Goal: Information Seeking & Learning: Learn about a topic

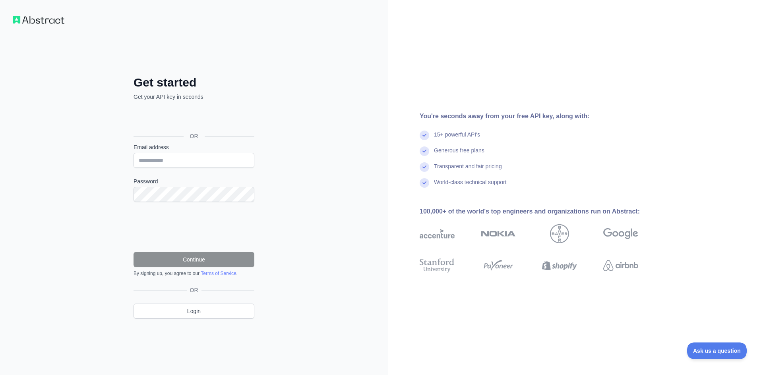
click at [182, 147] on label "Email address" at bounding box center [193, 147] width 121 height 8
click at [182, 153] on input "Email address" at bounding box center [193, 160] width 121 height 15
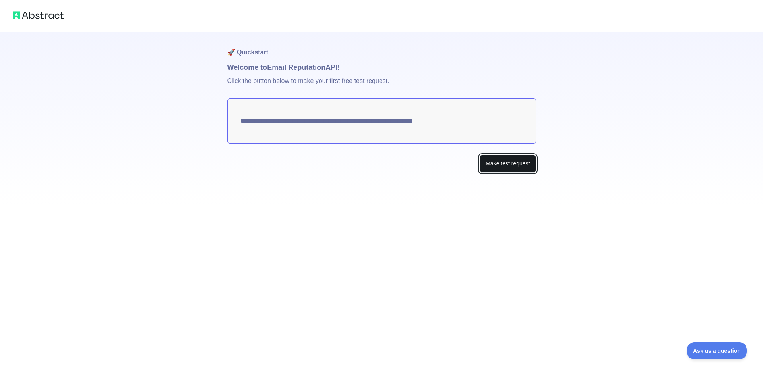
click at [517, 167] on button "Make test request" at bounding box center [507, 164] width 56 height 18
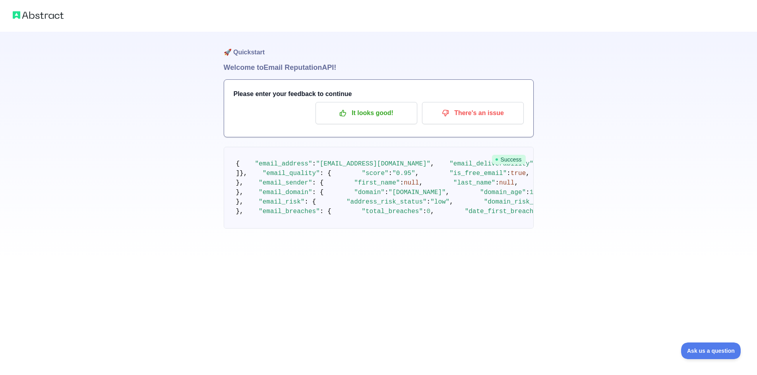
scroll to position [14, 0]
drag, startPoint x: 265, startPoint y: 179, endPoint x: 360, endPoint y: 180, distance: 95.0
click at [360, 180] on pre "{ "email_address" : "[EMAIL_ADDRESS][DOMAIN_NAME]" , "email_deliverability" : {…" at bounding box center [379, 188] width 310 height 82
drag, startPoint x: 265, startPoint y: 188, endPoint x: 392, endPoint y: 190, distance: 127.5
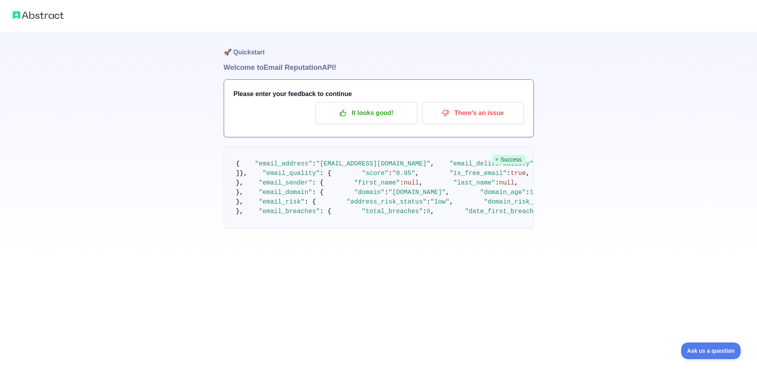
click at [392, 190] on pre "{ "email_address" : "[EMAIL_ADDRESS][DOMAIN_NAME]" , "email_deliverability" : {…" at bounding box center [379, 188] width 310 height 82
drag, startPoint x: 268, startPoint y: 195, endPoint x: 426, endPoint y: 201, distance: 157.8
click at [426, 201] on pre "{ "email_address" : "[EMAIL_ADDRESS][DOMAIN_NAME]" , "email_deliverability" : {…" at bounding box center [379, 188] width 310 height 82
click at [424, 201] on pre "{ "email_address" : "[EMAIL_ADDRESS][DOMAIN_NAME]" , "email_deliverability" : {…" at bounding box center [379, 188] width 310 height 82
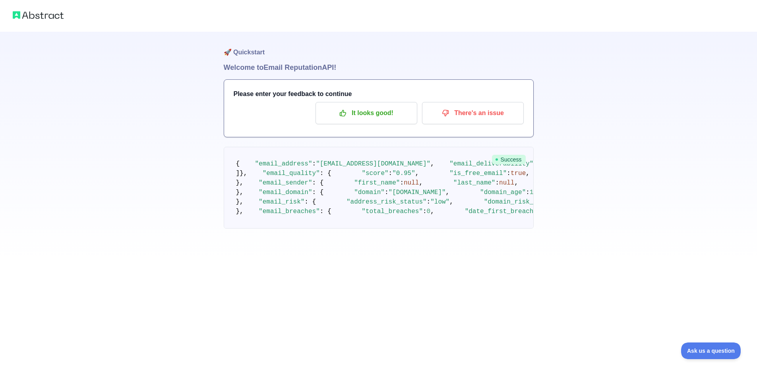
drag, startPoint x: 268, startPoint y: 208, endPoint x: 346, endPoint y: 208, distance: 78.7
click at [346, 208] on pre "{ "email_address" : "[EMAIL_ADDRESS][DOMAIN_NAME]" , "email_deliverability" : {…" at bounding box center [379, 188] width 310 height 82
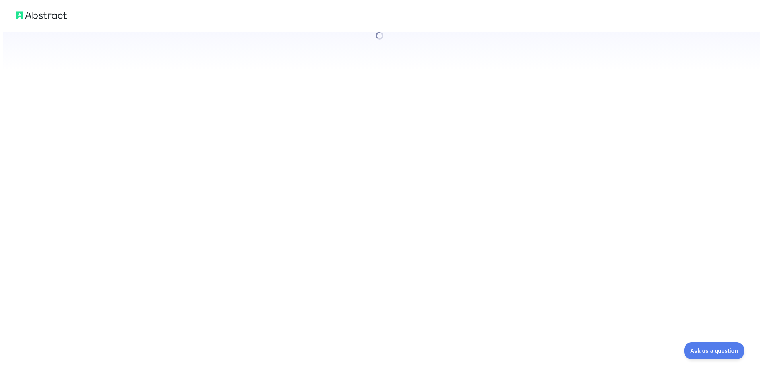
scroll to position [0, 0]
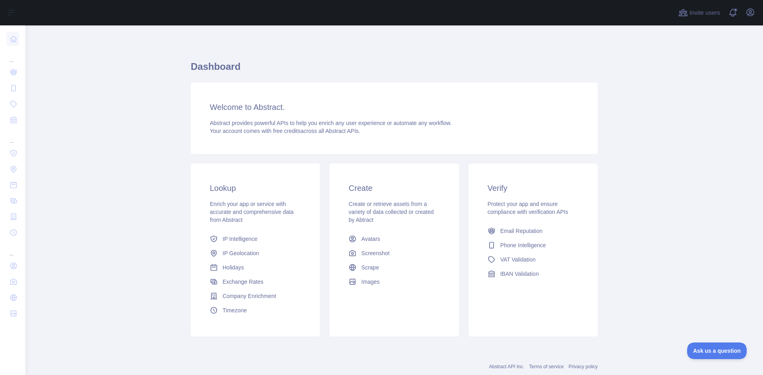
click at [257, 196] on div "Lookup Enrich your app or service with accurate and comprehensive data from Abs…" at bounding box center [255, 250] width 129 height 173
click at [254, 110] on h3 "Welcome to Abstract." at bounding box center [394, 107] width 369 height 11
drag, startPoint x: 248, startPoint y: 104, endPoint x: 219, endPoint y: 106, distance: 29.5
click at [220, 106] on h3 "Welcome to Abstract." at bounding box center [394, 107] width 369 height 11
click at [251, 108] on h3 "Welcome to Abstract." at bounding box center [394, 107] width 369 height 11
